Goal: Share content: Share content

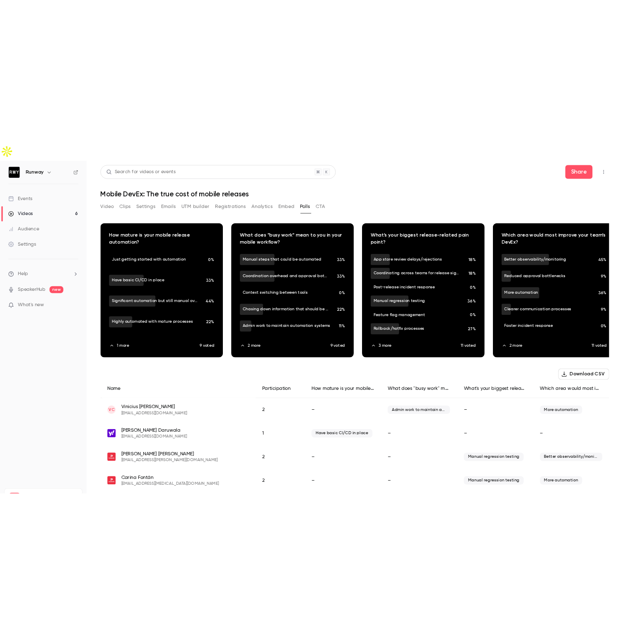
scroll to position [12, 0]
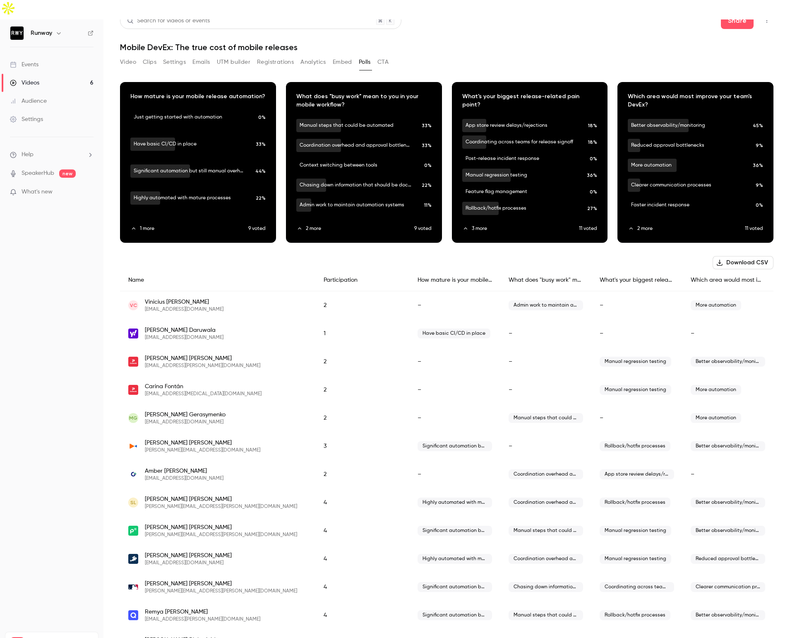
click at [423, 42] on h1 "Mobile DevEx: The true cost of mobile releases" at bounding box center [447, 47] width 654 height 10
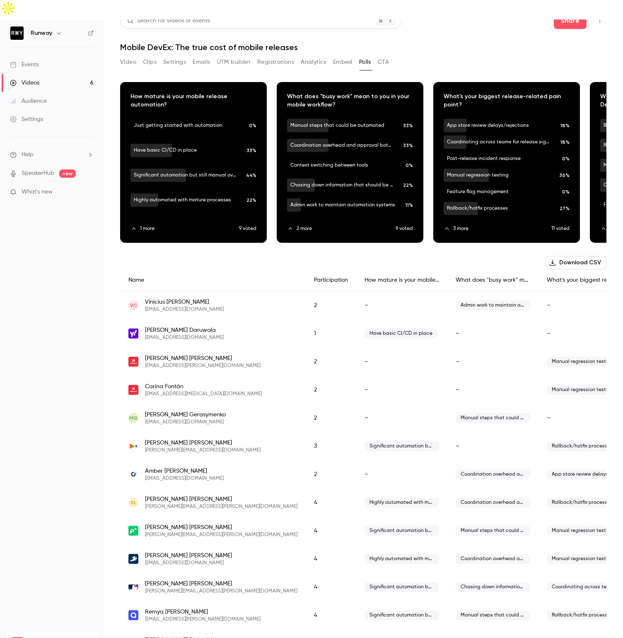
click at [46, 74] on link "Videos 6" at bounding box center [52, 83] width 104 height 18
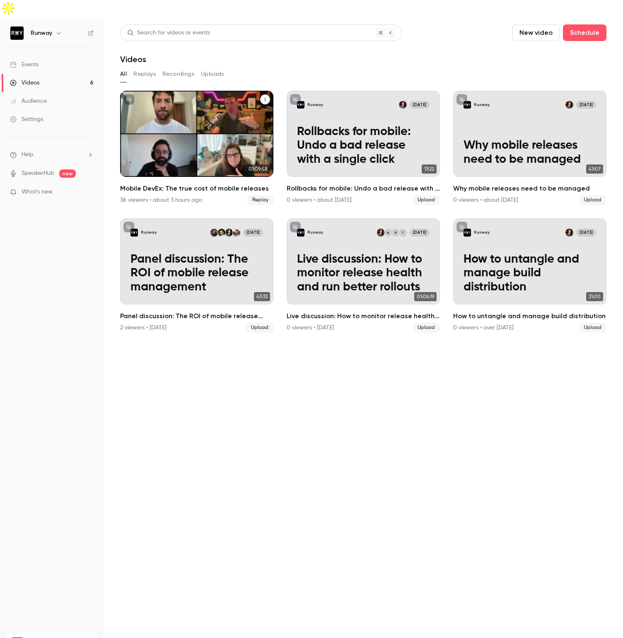
click at [187, 91] on div "Mobile DevEx: The true cost of mobile releases" at bounding box center [196, 134] width 153 height 86
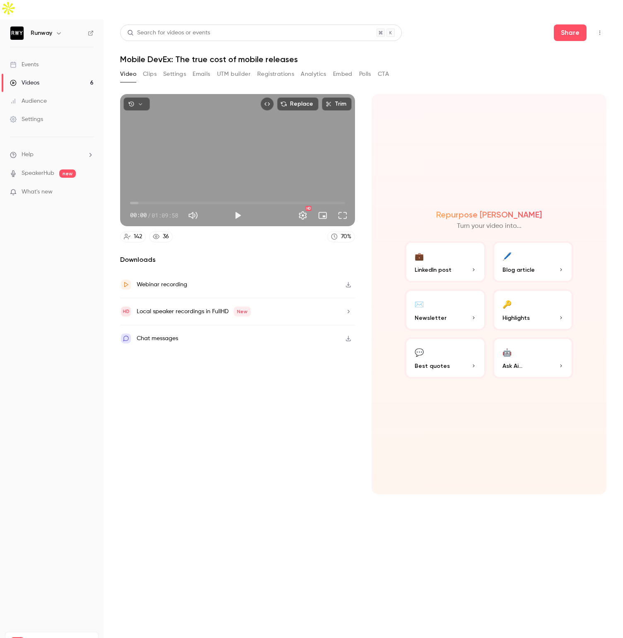
click at [55, 74] on link "Videos 6" at bounding box center [52, 83] width 104 height 18
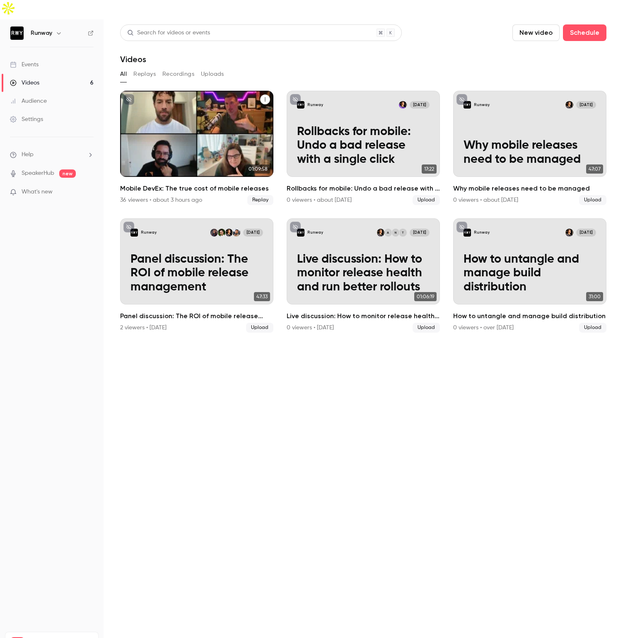
click at [268, 94] on button "Mobile DevEx: The true cost of mobile releases" at bounding box center [265, 99] width 10 height 10
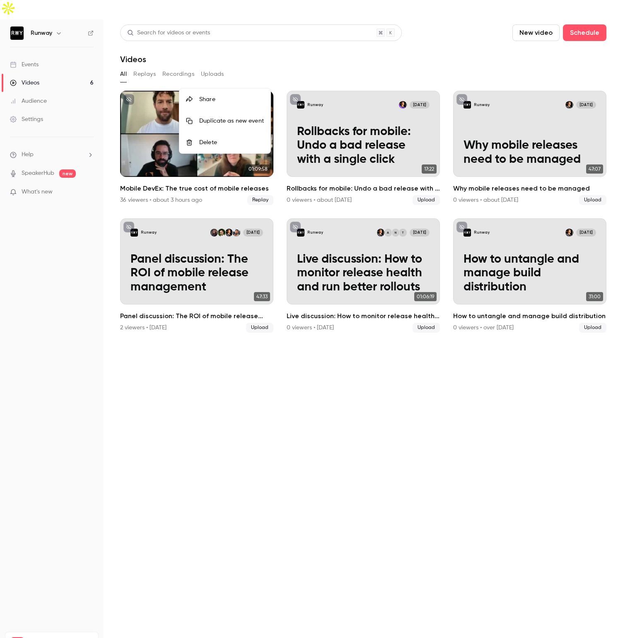
click at [238, 91] on li "Share" at bounding box center [224, 100] width 91 height 22
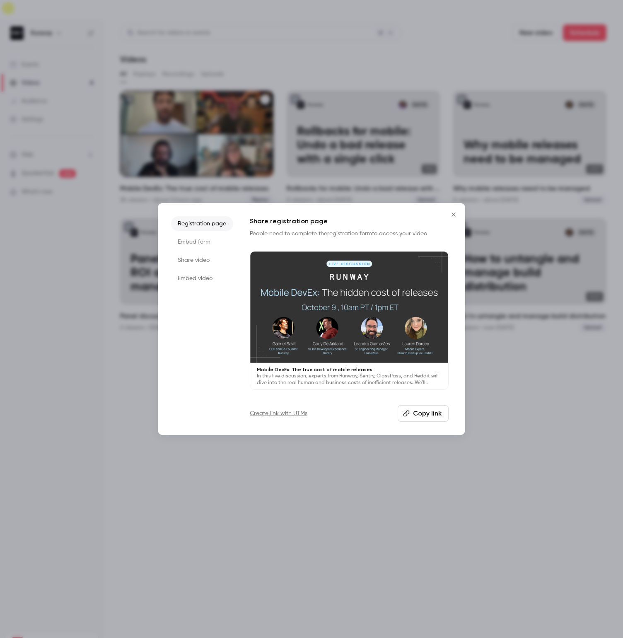
click at [432, 409] on button "Copy link" at bounding box center [422, 413] width 51 height 17
click at [295, 410] on link "Create link with UTMs" at bounding box center [279, 413] width 58 height 8
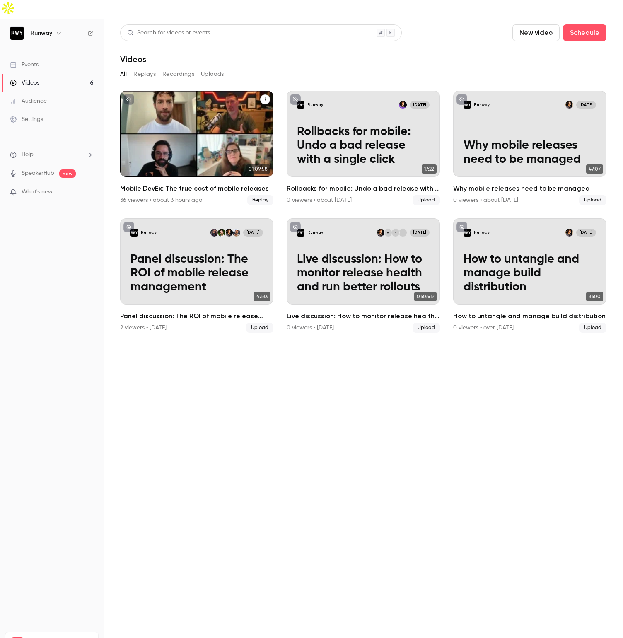
click at [262, 195] on span "Replay" at bounding box center [260, 200] width 26 height 10
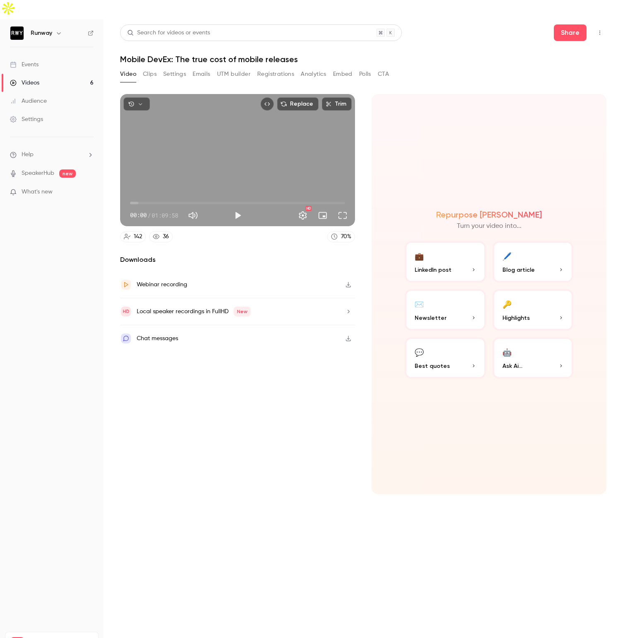
click at [249, 67] on button "UTM builder" at bounding box center [234, 73] width 34 height 13
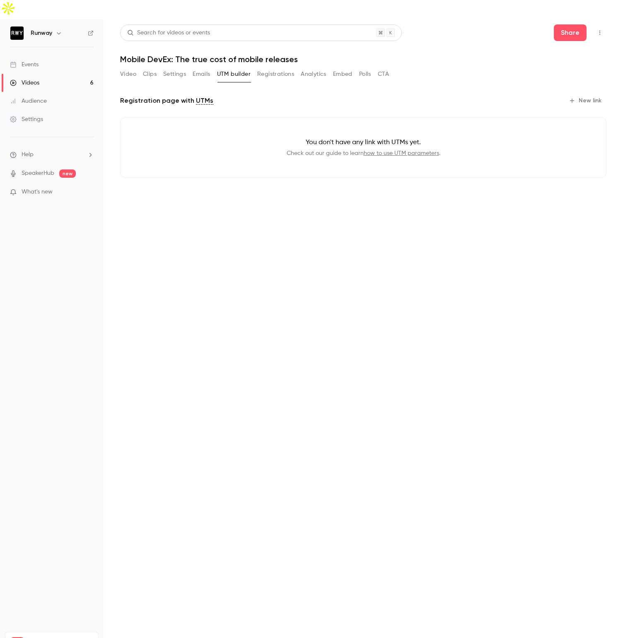
click at [272, 67] on button "Registrations" at bounding box center [275, 73] width 37 height 13
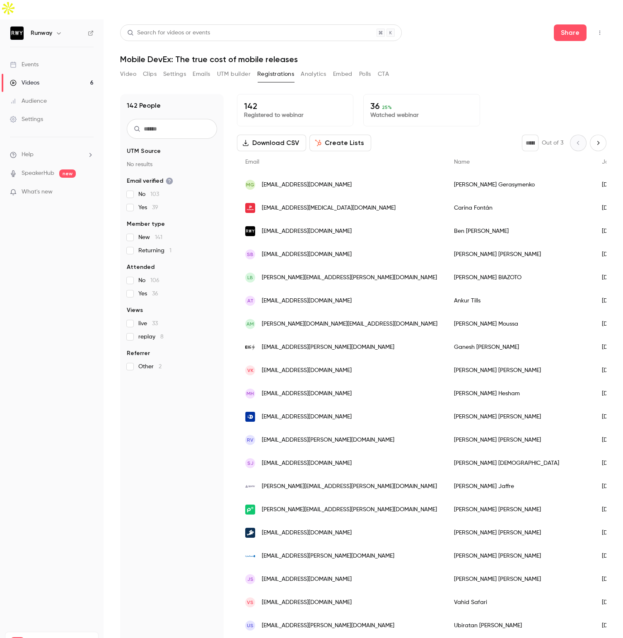
click at [301, 67] on button "Analytics" at bounding box center [314, 73] width 26 height 13
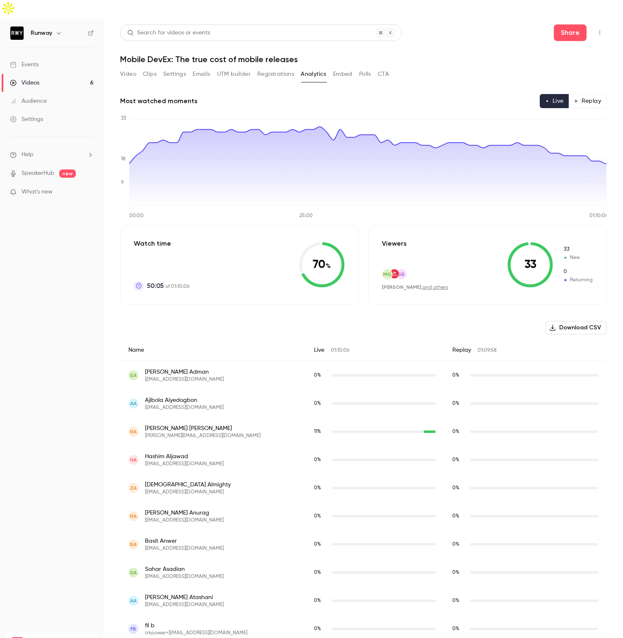
click at [344, 67] on button "Embed" at bounding box center [342, 73] width 19 height 13
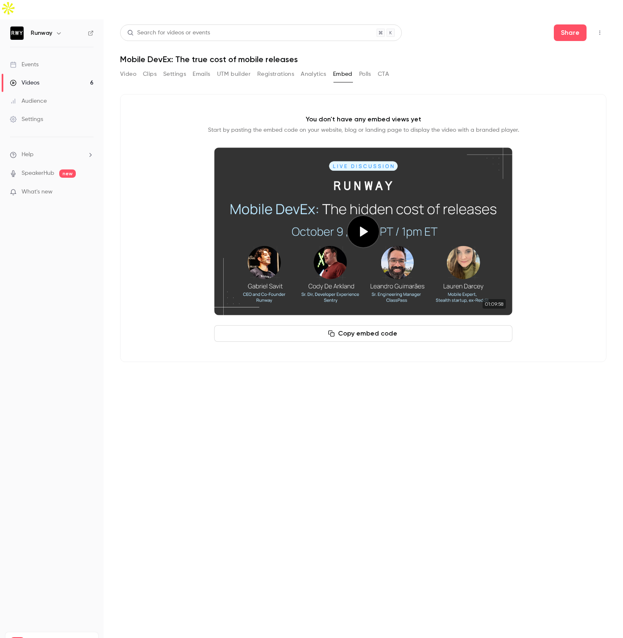
click at [319, 67] on button "Analytics" at bounding box center [314, 73] width 26 height 13
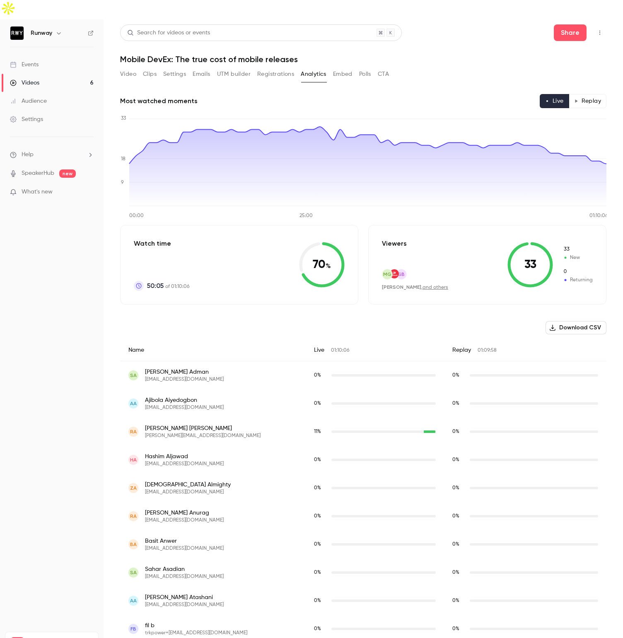
click at [596, 94] on button "Replay" at bounding box center [587, 101] width 38 height 14
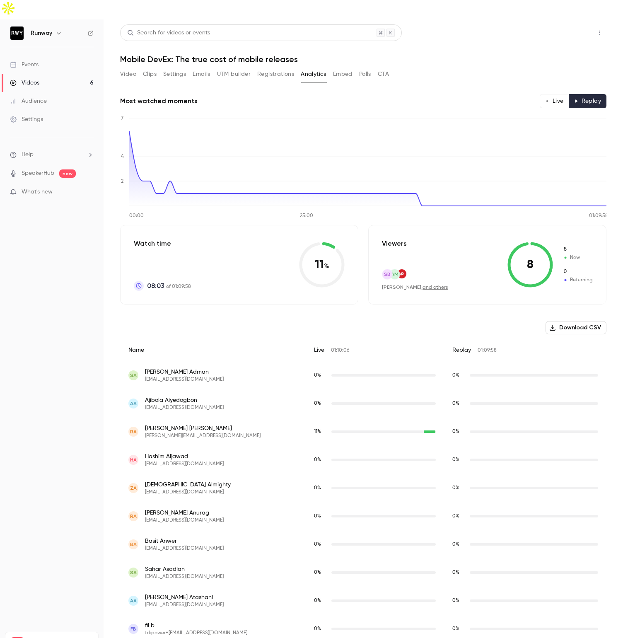
click at [556, 24] on button "Share" at bounding box center [570, 32] width 33 height 17
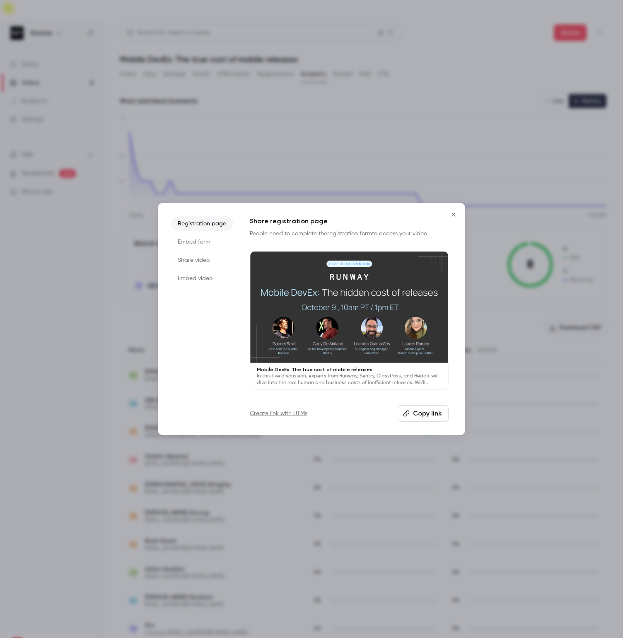
click at [205, 262] on li "Share video" at bounding box center [202, 260] width 62 height 15
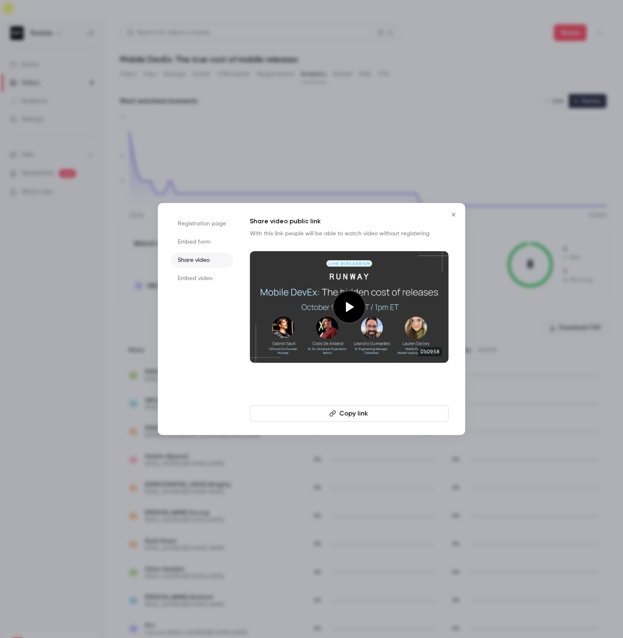
click at [343, 415] on button "Copy link" at bounding box center [349, 413] width 199 height 17
